Goal: Task Accomplishment & Management: Use online tool/utility

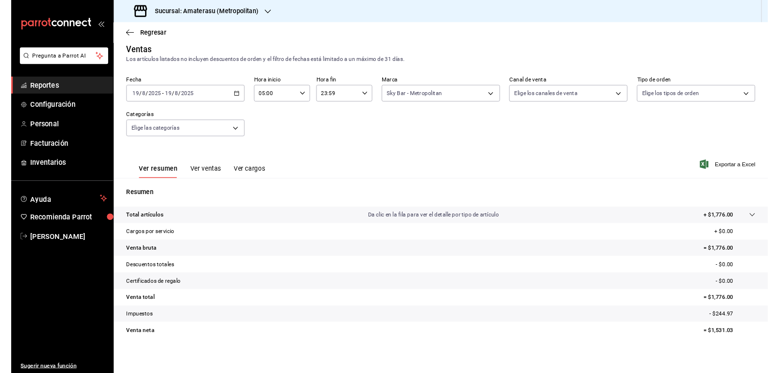
scroll to position [6, 0]
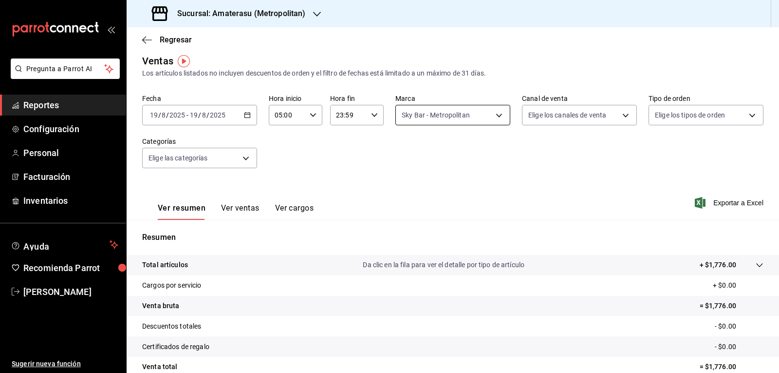
click at [400, 109] on body "Pregunta a Parrot AI Reportes Configuración Personal Facturación Inventarios Ay…" at bounding box center [389, 186] width 779 height 373
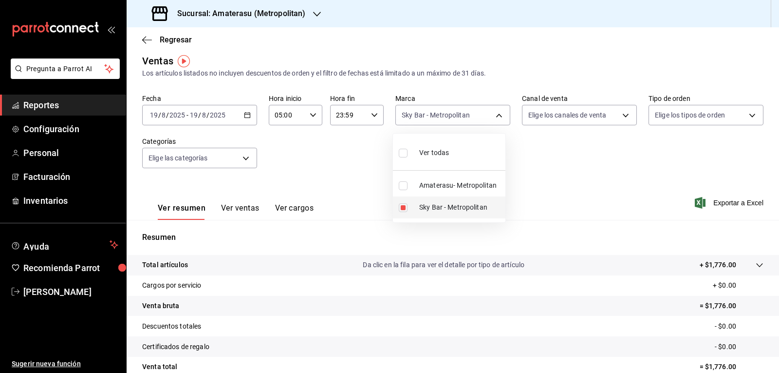
click at [405, 208] on input "checkbox" at bounding box center [403, 207] width 9 height 9
checkbox input "false"
click at [401, 186] on input "checkbox" at bounding box center [403, 185] width 9 height 9
checkbox input "true"
type input "e4cd7fcb-d45b-43ae-a99f-ad4ccfcd9032"
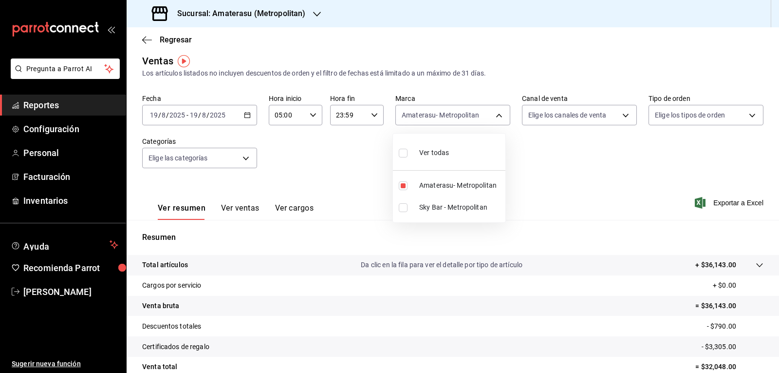
click at [521, 169] on div at bounding box center [389, 186] width 779 height 373
click at [521, 169] on div "Fecha [DATE] [DATE] - [DATE] [DATE] Hora inicio 05:00 Hora inicio Hora fin 23:5…" at bounding box center [452, 137] width 621 height 86
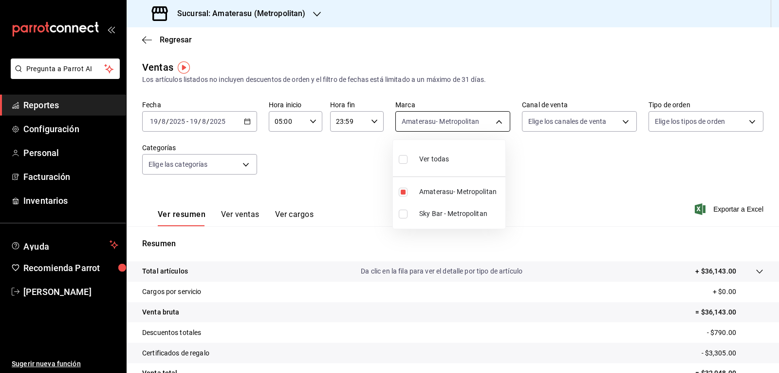
click at [397, 124] on body "Pregunta a Parrot AI Reportes Configuración Personal Facturación Inventarios Ay…" at bounding box center [389, 186] width 779 height 373
click at [399, 191] on input "checkbox" at bounding box center [403, 192] width 9 height 9
checkbox input "false"
click at [405, 218] on li "Sky Bar - Metropolitan" at bounding box center [449, 214] width 113 height 22
type input "f3afaab8-8c3d-4e49-a299-af9bdf6027b2"
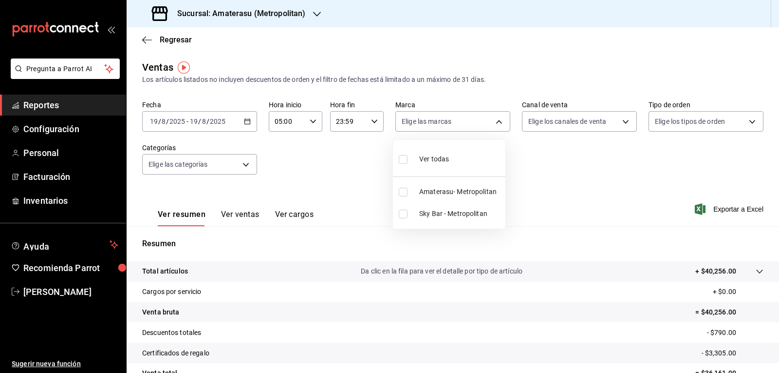
checkbox input "true"
click at [543, 214] on div at bounding box center [389, 186] width 779 height 373
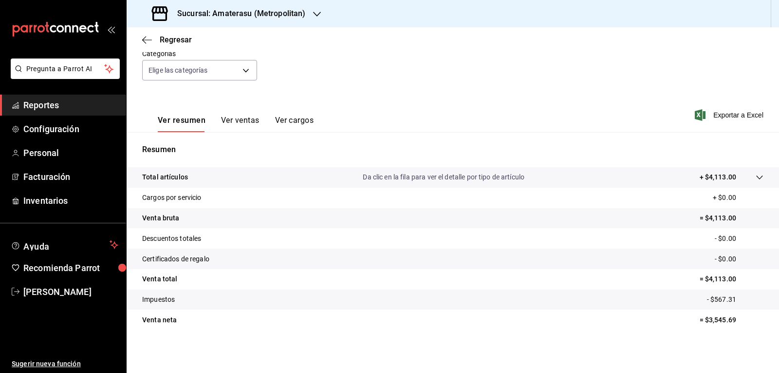
scroll to position [6, 0]
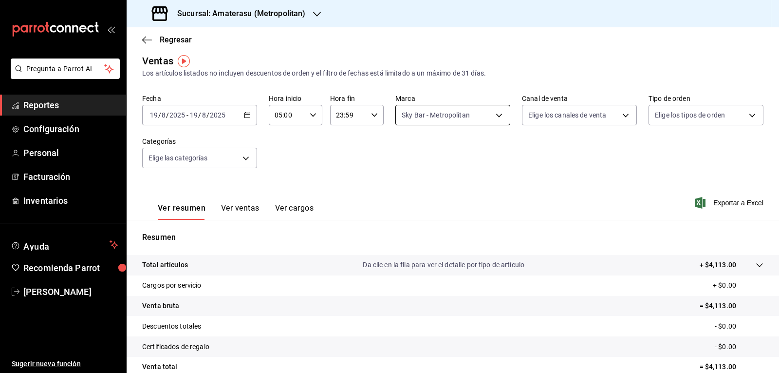
click at [429, 126] on body "Pregunta a Parrot AI Reportes Configuración Personal Facturación Inventarios Ay…" at bounding box center [389, 186] width 779 height 373
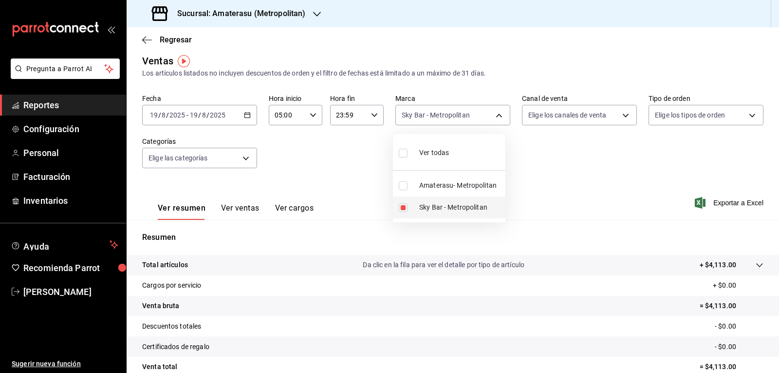
click at [406, 208] on input "checkbox" at bounding box center [403, 207] width 9 height 9
checkbox input "false"
click at [400, 185] on input "checkbox" at bounding box center [403, 185] width 9 height 9
checkbox input "true"
type input "e4cd7fcb-d45b-43ae-a99f-ad4ccfcd9032"
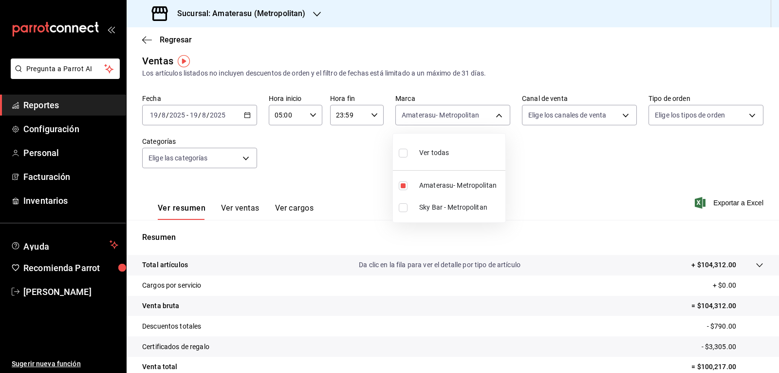
click at [583, 192] on div at bounding box center [389, 186] width 779 height 373
click at [562, 185] on div "Ver resumen Ver ventas Ver cargos Exportar a Excel" at bounding box center [453, 200] width 653 height 40
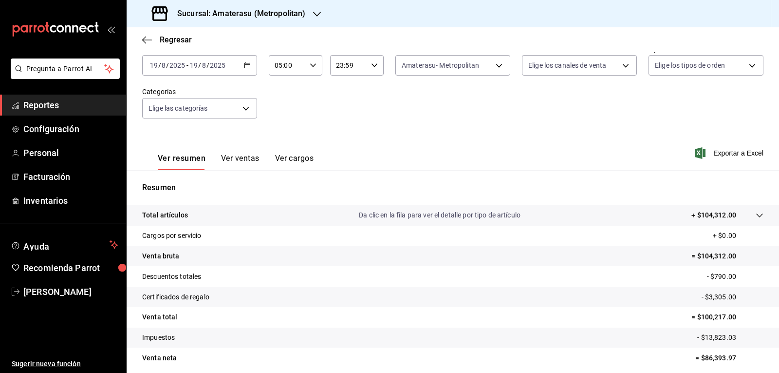
scroll to position [94, 0]
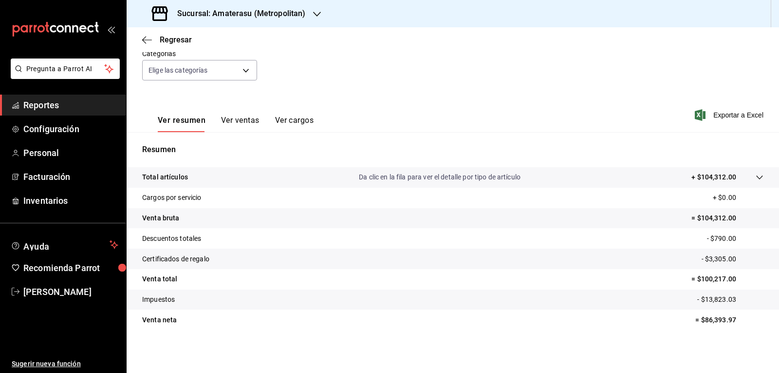
click at [462, 111] on div "Ver resumen Ver ventas Ver cargos Exportar a Excel" at bounding box center [453, 112] width 653 height 40
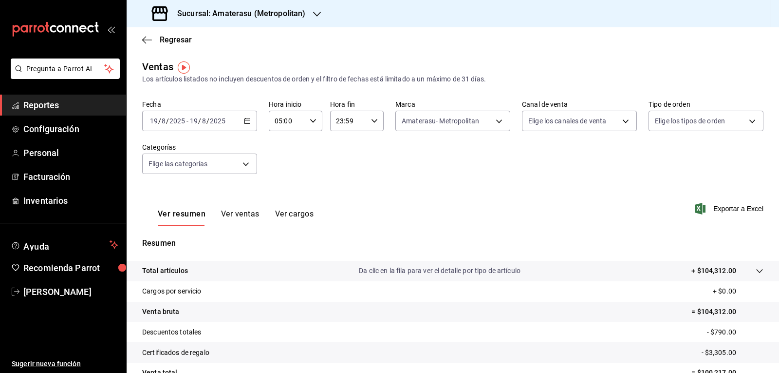
scroll to position [0, 0]
click at [454, 110] on div "Amaterasu- Metropolitan e4cd7fcb-d45b-43ae-a99f-ad4ccfcd9032" at bounding box center [452, 119] width 115 height 24
click at [452, 112] on body "Pregunta a Parrot AI Reportes Configuración Personal Facturación Inventarios Ay…" at bounding box center [389, 186] width 779 height 373
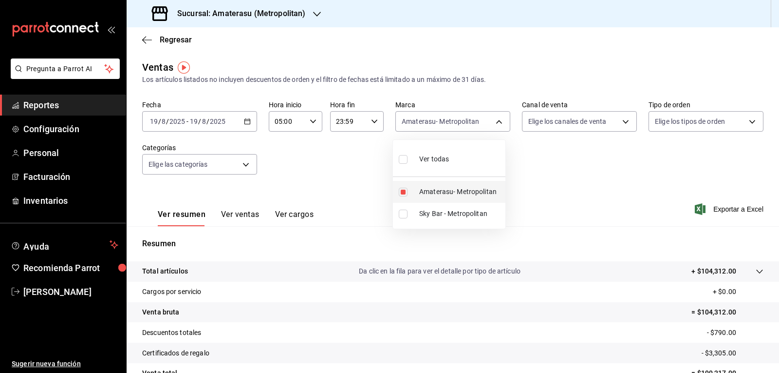
click at [402, 197] on li "Amaterasu- Metropolitan" at bounding box center [449, 192] width 113 height 22
checkbox input "false"
click at [405, 217] on input "checkbox" at bounding box center [403, 213] width 9 height 9
checkbox input "true"
type input "f3afaab8-8c3d-4e49-a299-af9bdf6027b2"
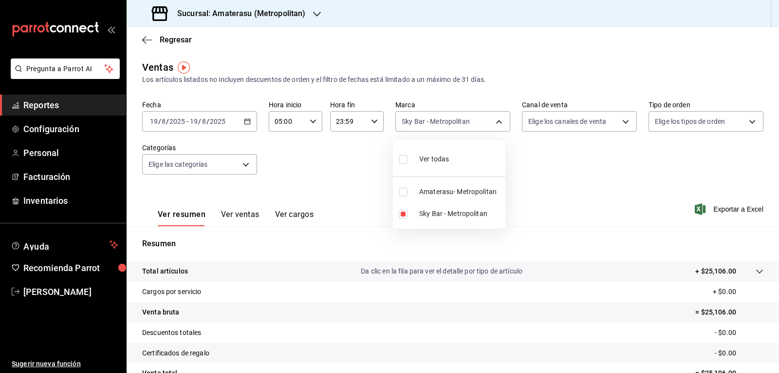
click at [536, 182] on div at bounding box center [389, 186] width 779 height 373
click at [536, 182] on div "Ver todas Amaterasu- Metropolitan Sky Bar - Metropolitan" at bounding box center [389, 186] width 779 height 373
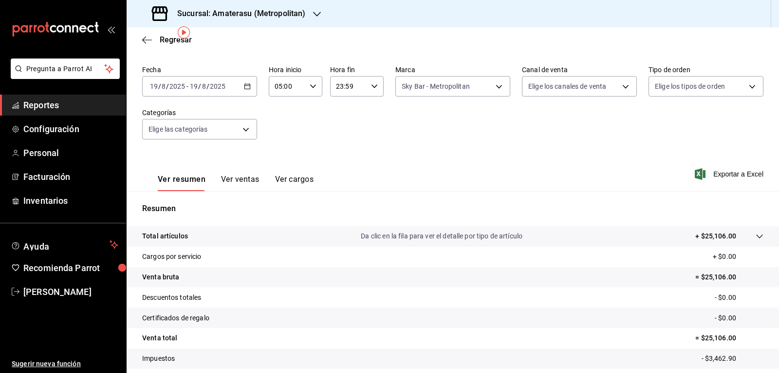
scroll to position [94, 0]
